Goal: Task Accomplishment & Management: Manage account settings

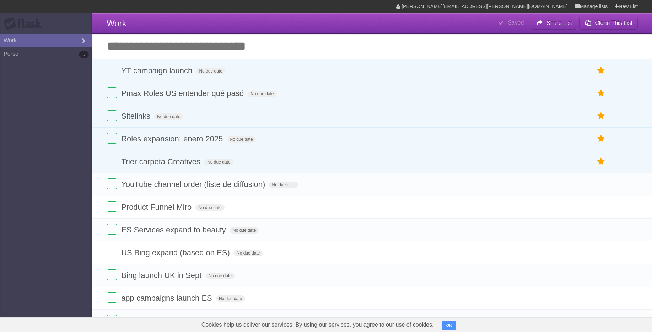
click at [178, 112] on form "Sitelinks No due date White Red Blue Green Purple Orange" at bounding box center [372, 116] width 531 height 12
click at [145, 118] on span "Sitelinks" at bounding box center [136, 116] width 31 height 9
type input "**********"
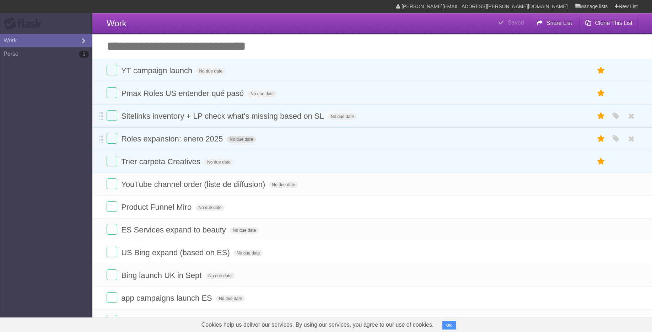
click at [239, 140] on span "No due date" at bounding box center [241, 139] width 29 height 6
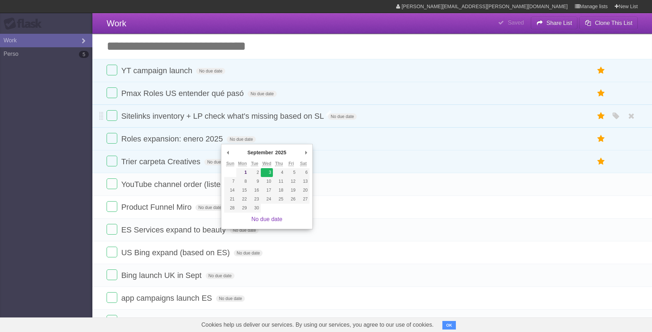
type span "[DATE]"
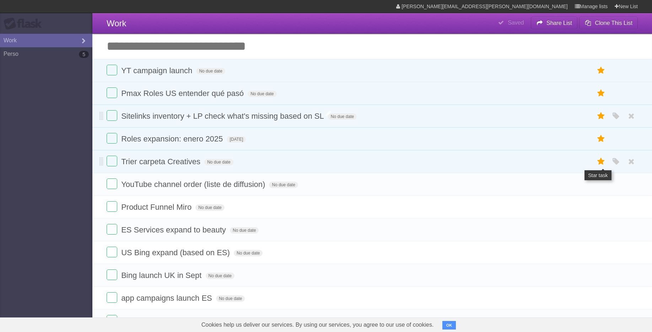
click at [599, 164] on icon at bounding box center [601, 162] width 10 height 12
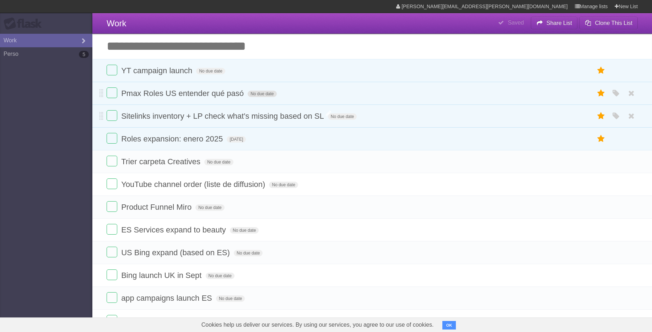
click at [260, 96] on span "No due date" at bounding box center [262, 94] width 29 height 6
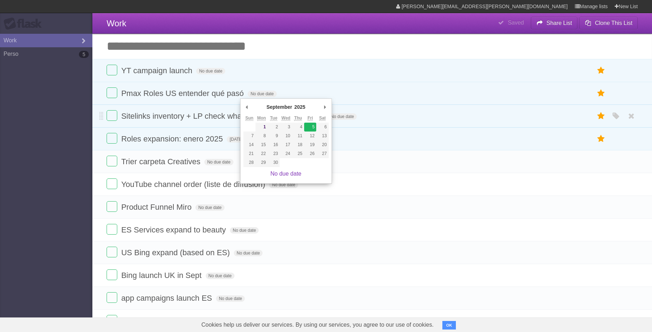
type span "[DATE]"
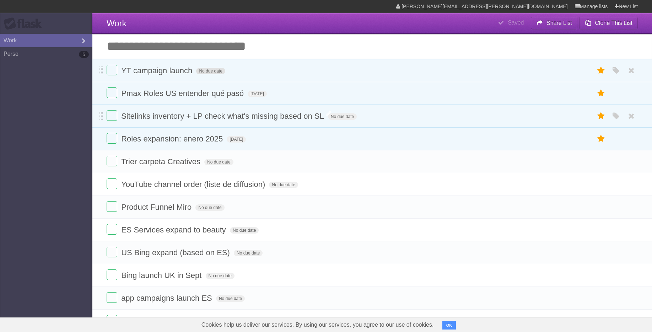
click at [216, 71] on span "No due date" at bounding box center [210, 71] width 29 height 6
drag, startPoint x: 219, startPoint y: 104, endPoint x: 210, endPoint y: 85, distance: 21.3
drag, startPoint x: 209, startPoint y: 69, endPoint x: 209, endPoint y: 75, distance: 6.0
click at [209, 69] on form "YT campaign launch [DATE] White Red Blue Green Purple Orange" at bounding box center [372, 71] width 531 height 12
click at [209, 74] on span "[DATE]" at bounding box center [205, 71] width 19 height 6
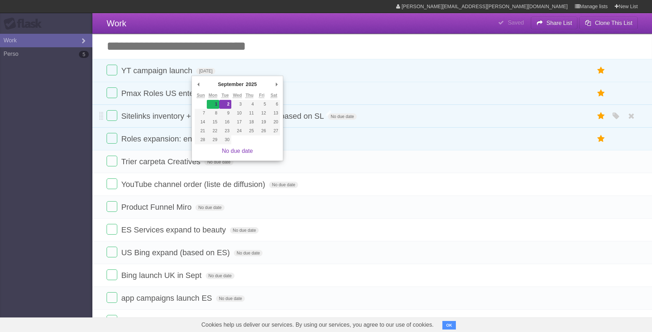
type span "[DATE]"
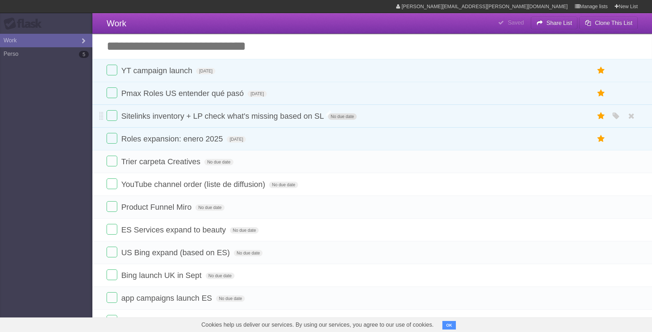
click at [335, 118] on span "No due date" at bounding box center [342, 116] width 29 height 6
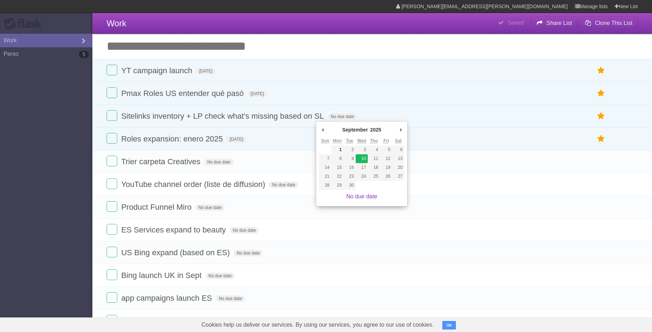
type span "[DATE]"
